Goal: Information Seeking & Learning: Learn about a topic

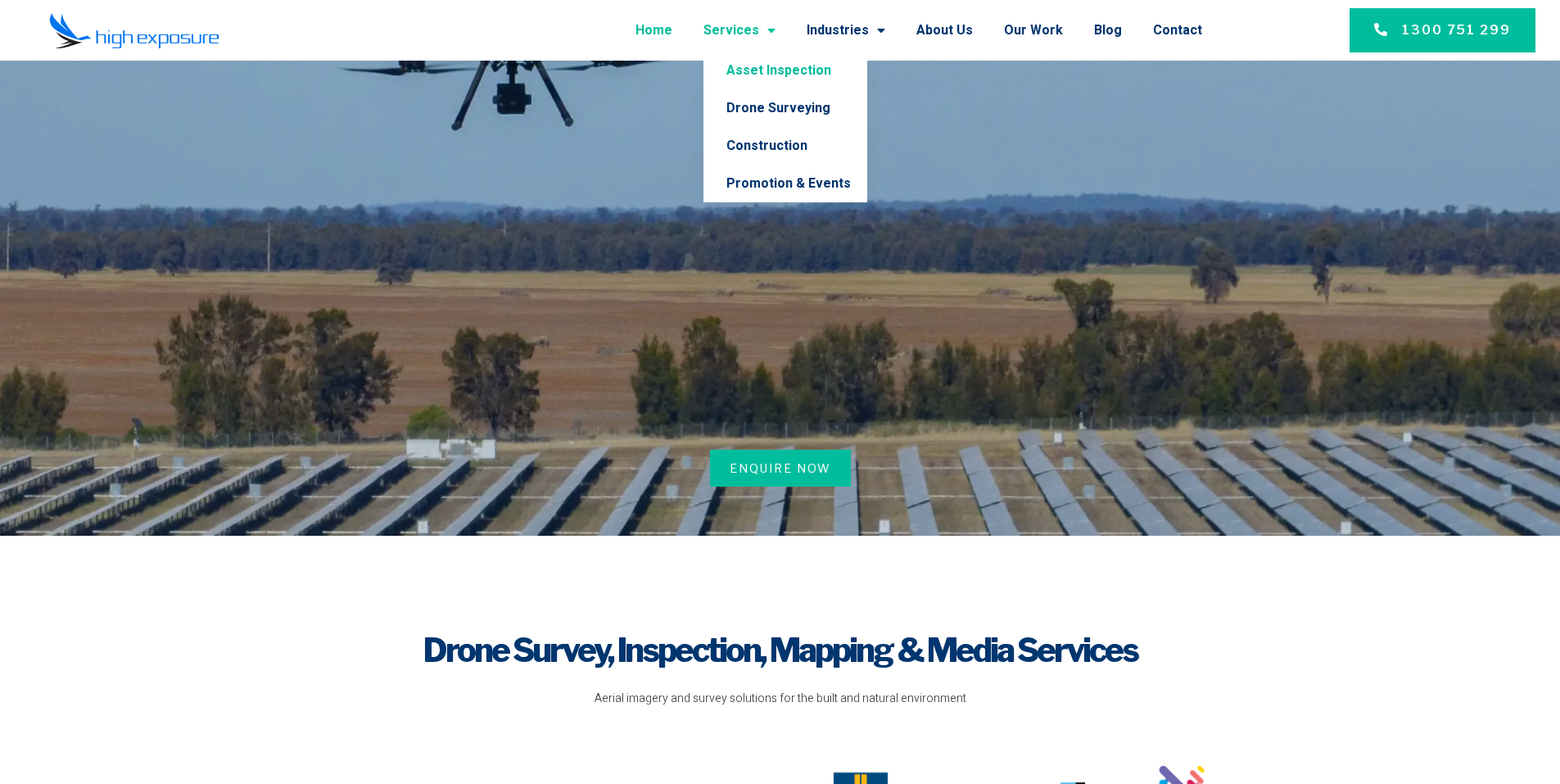
click at [793, 68] on link "Asset Inspection" at bounding box center [785, 70] width 164 height 38
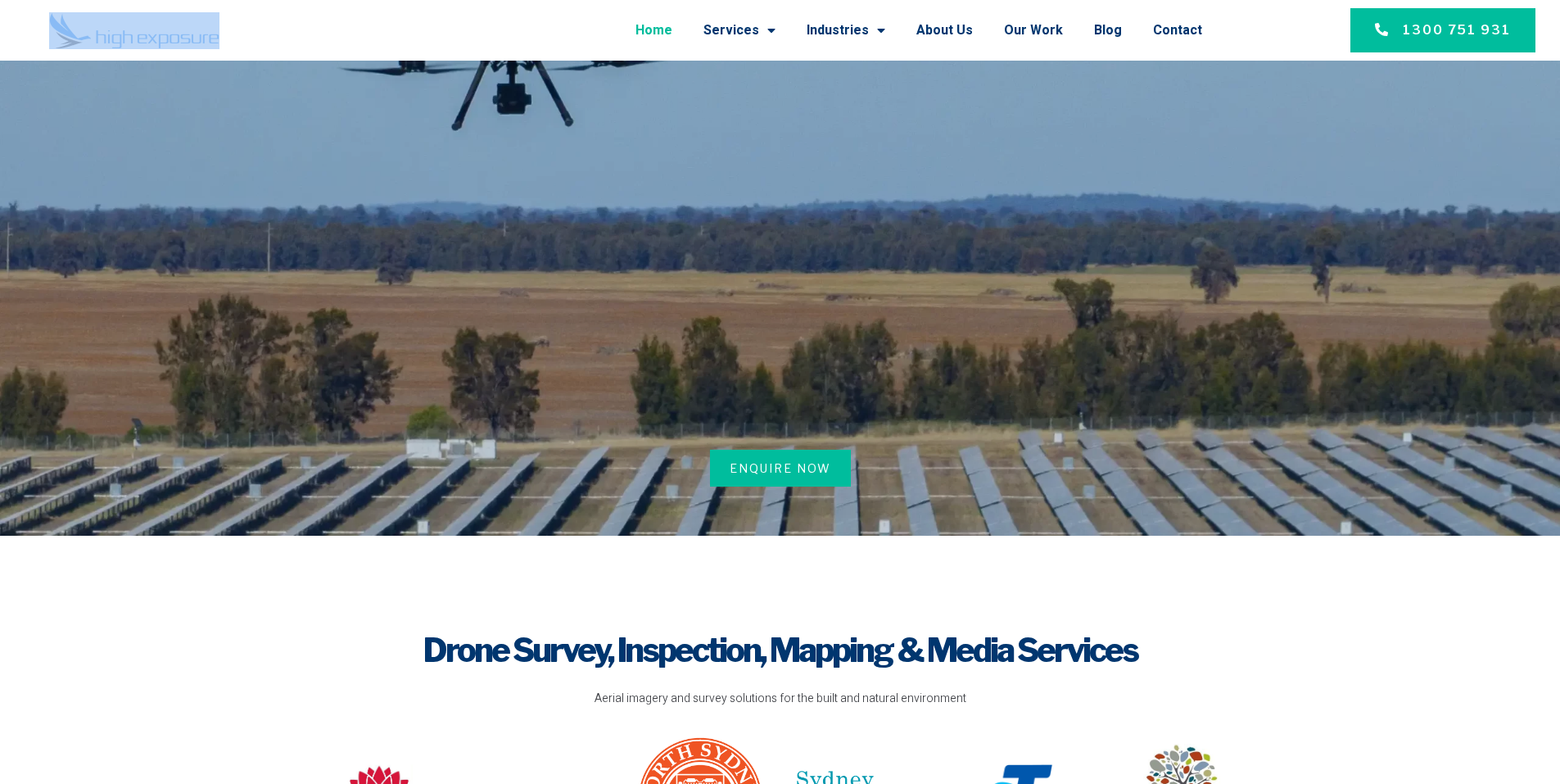
drag, startPoint x: 233, startPoint y: 36, endPoint x: 111, endPoint y: 28, distance: 122.3
click at [111, 28] on div at bounding box center [134, 30] width 229 height 37
